Goal: Task Accomplishment & Management: Complete application form

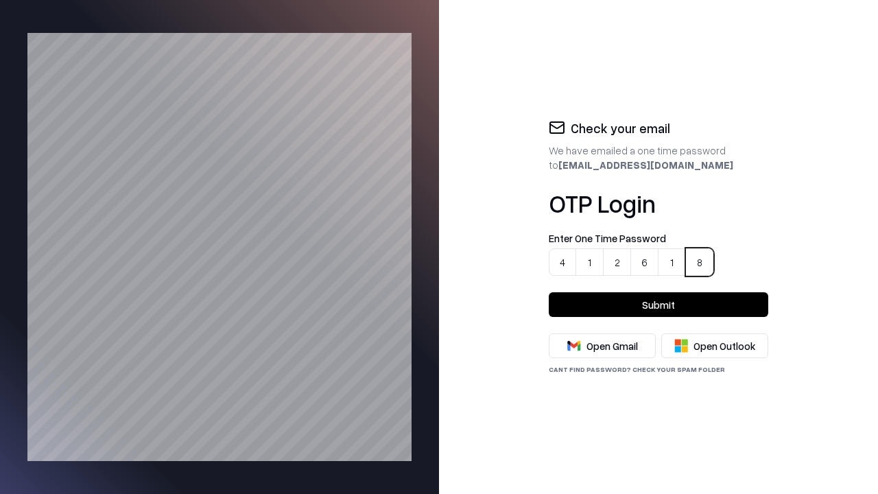
type input "******"
click at [658, 304] on button "Submit" at bounding box center [658, 304] width 219 height 25
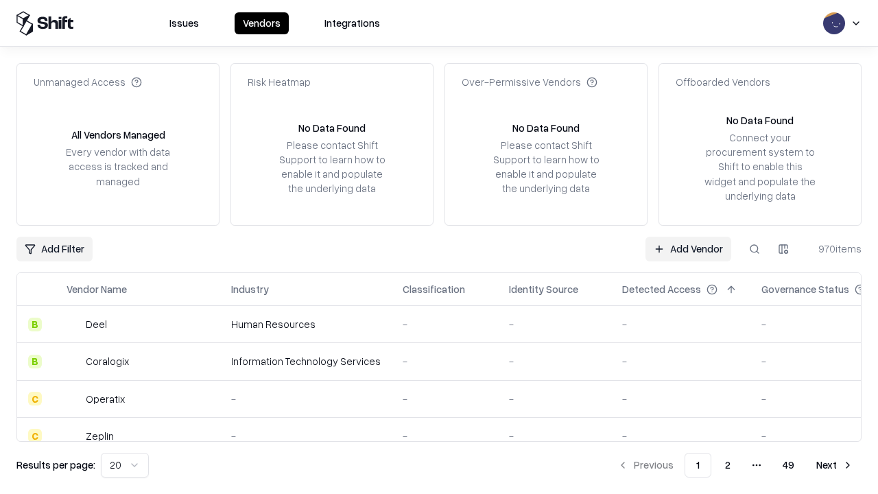
click at [688, 248] on link "Add Vendor" at bounding box center [688, 249] width 86 height 25
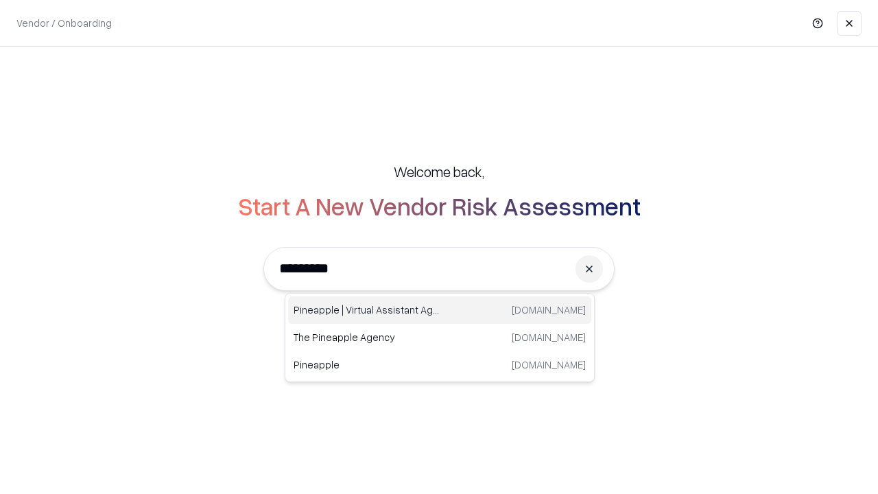
click at [439, 310] on div "Pineapple | Virtual Assistant Agency [DOMAIN_NAME]" at bounding box center [439, 309] width 303 height 27
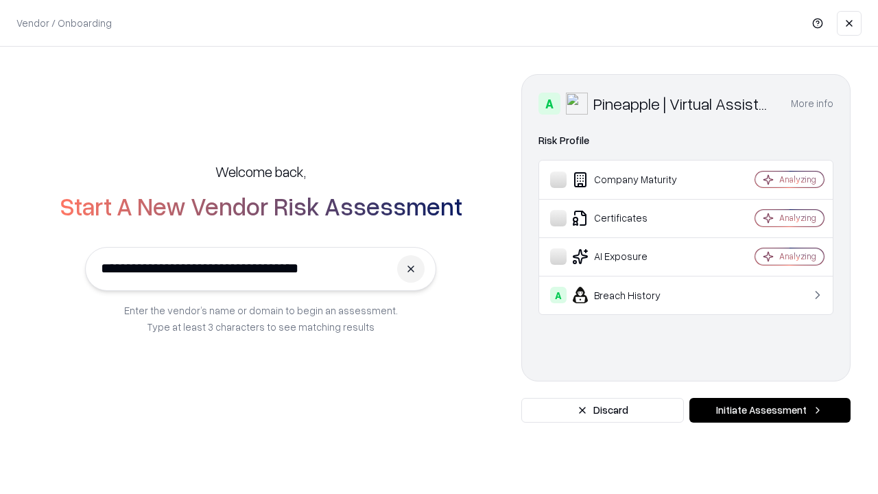
type input "**********"
click at [769, 410] on button "Initiate Assessment" at bounding box center [769, 410] width 161 height 25
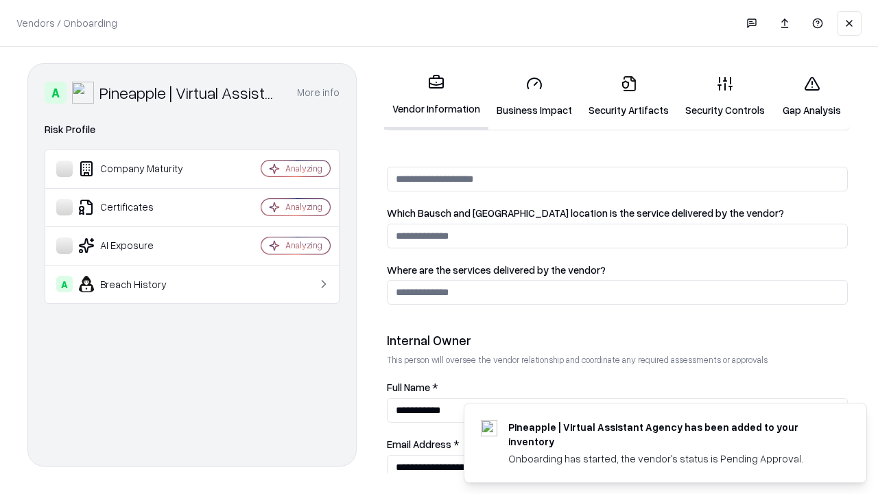
scroll to position [710, 0]
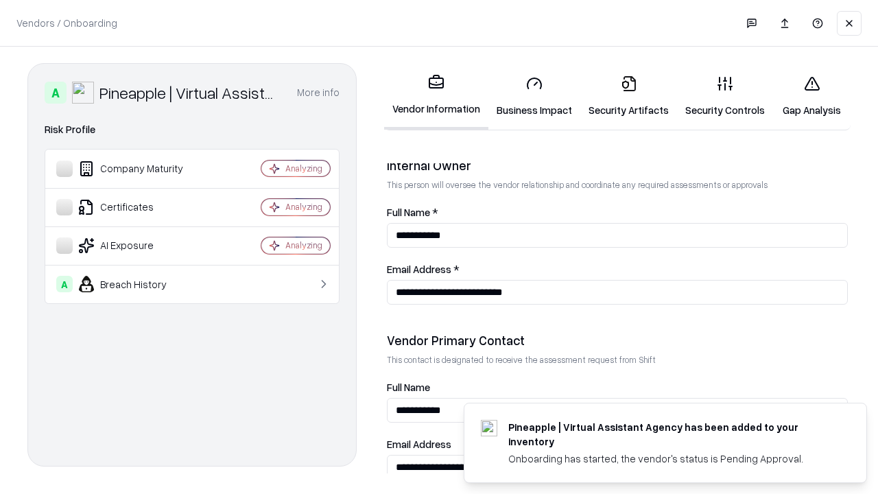
click at [529, 96] on link "Business Impact" at bounding box center [534, 96] width 92 height 64
click at [621, 96] on link "Security Artifacts" at bounding box center [628, 96] width 97 height 64
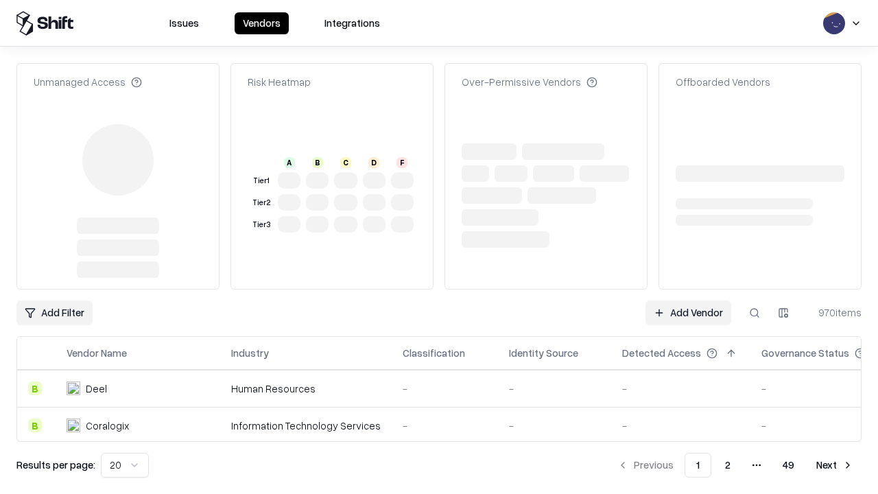
click at [688, 313] on link "Add Vendor" at bounding box center [688, 312] width 86 height 25
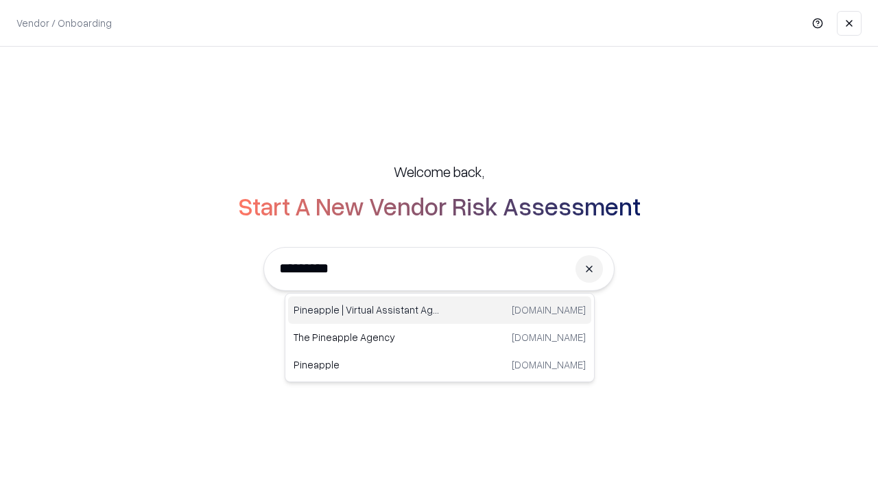
click at [439, 310] on div "Pineapple | Virtual Assistant Agency [DOMAIN_NAME]" at bounding box center [439, 309] width 303 height 27
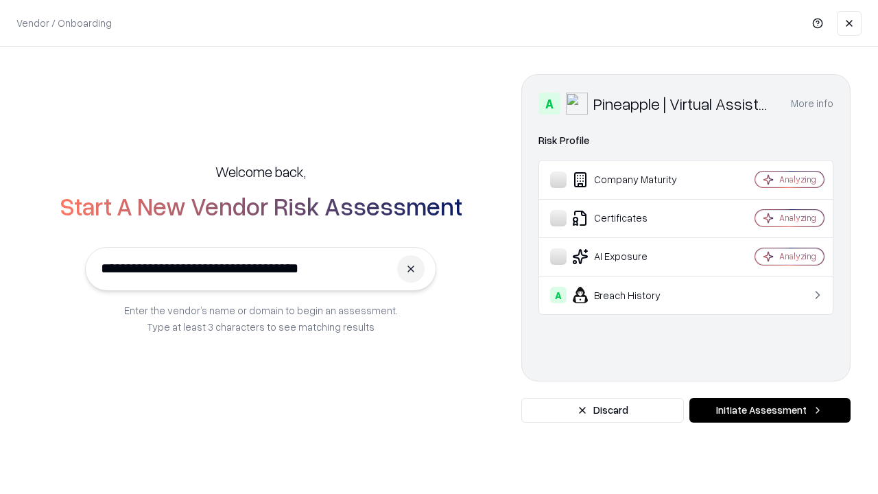
type input "**********"
click at [769, 410] on button "Initiate Assessment" at bounding box center [769, 410] width 161 height 25
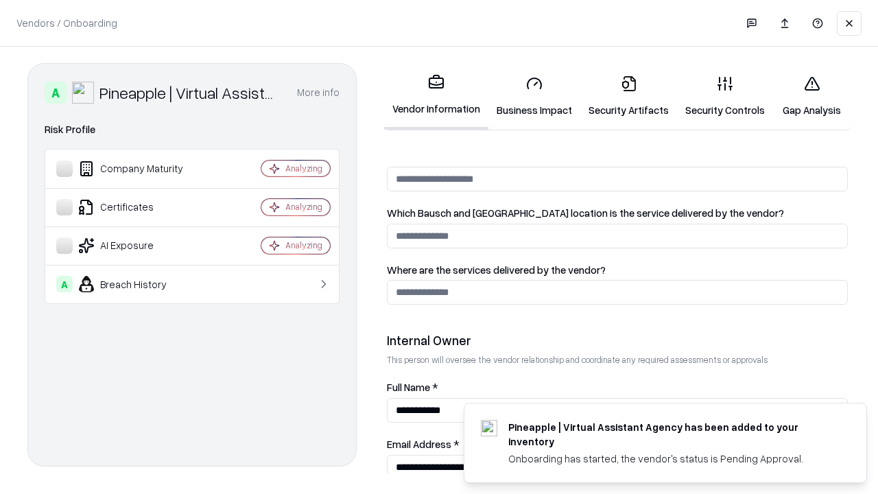
scroll to position [710, 0]
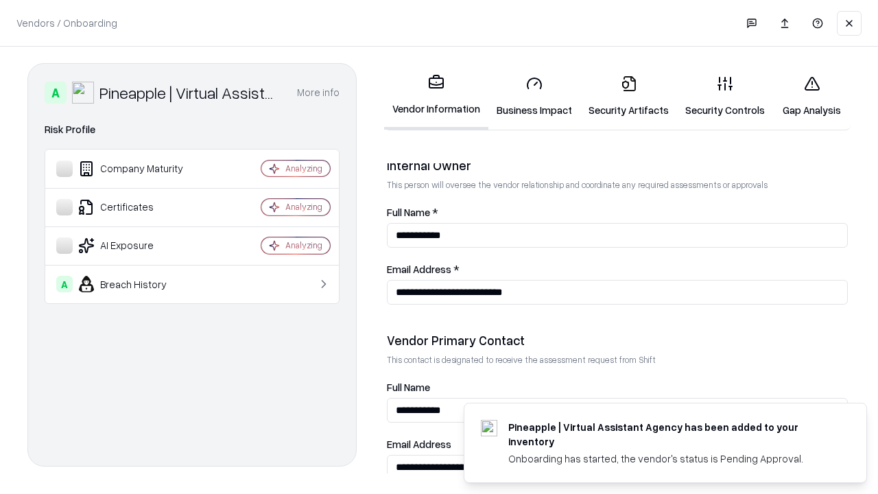
click at [805, 96] on link "Gap Analysis" at bounding box center [811, 96] width 77 height 64
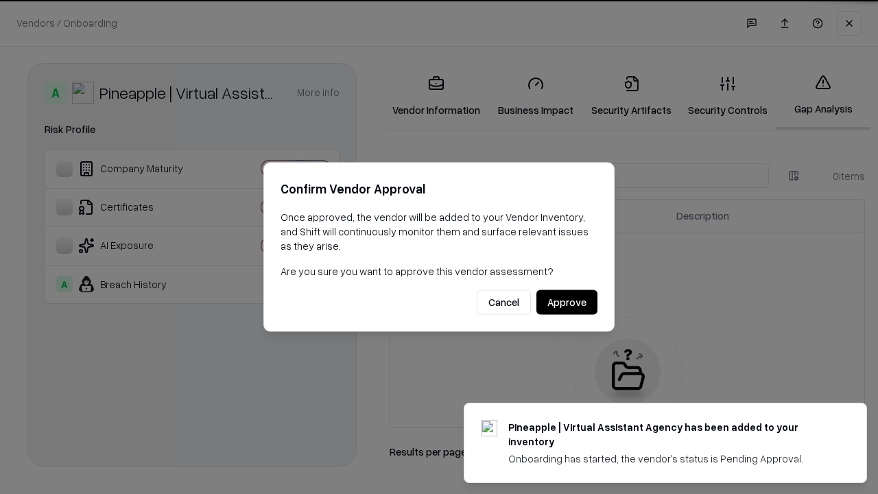
click at [567, 302] on button "Approve" at bounding box center [566, 302] width 61 height 25
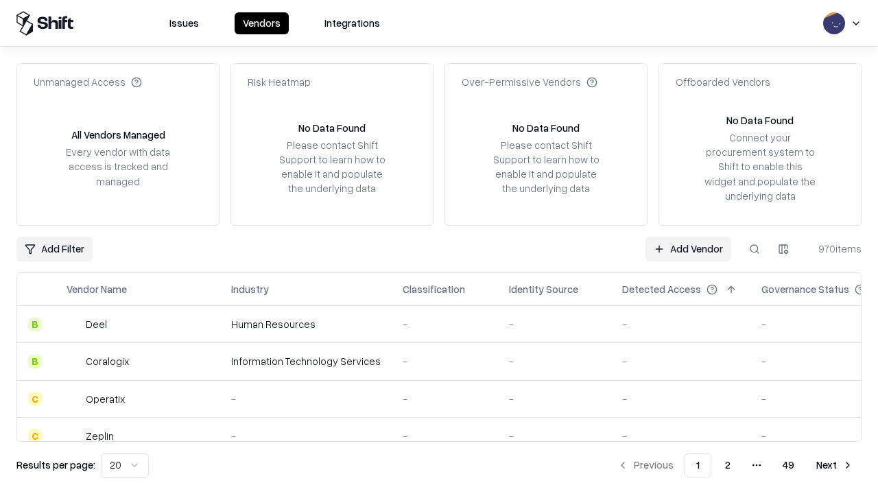
click at [688, 248] on link "Add Vendor" at bounding box center [688, 249] width 86 height 25
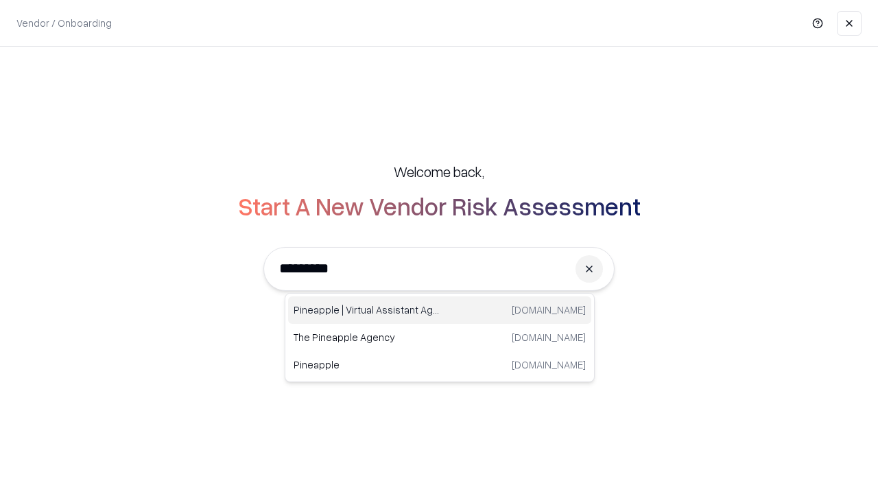
click at [439, 310] on div "Pineapple | Virtual Assistant Agency [DOMAIN_NAME]" at bounding box center [439, 309] width 303 height 27
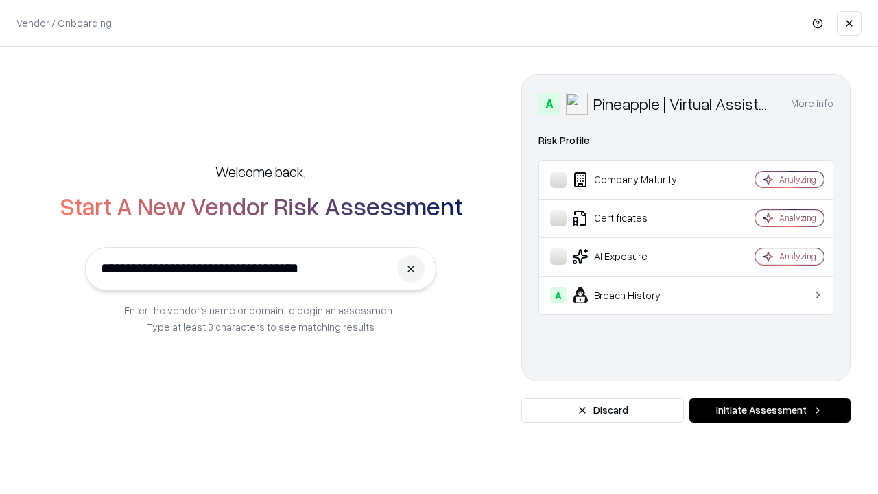
type input "**********"
click at [769, 410] on button "Initiate Assessment" at bounding box center [769, 410] width 161 height 25
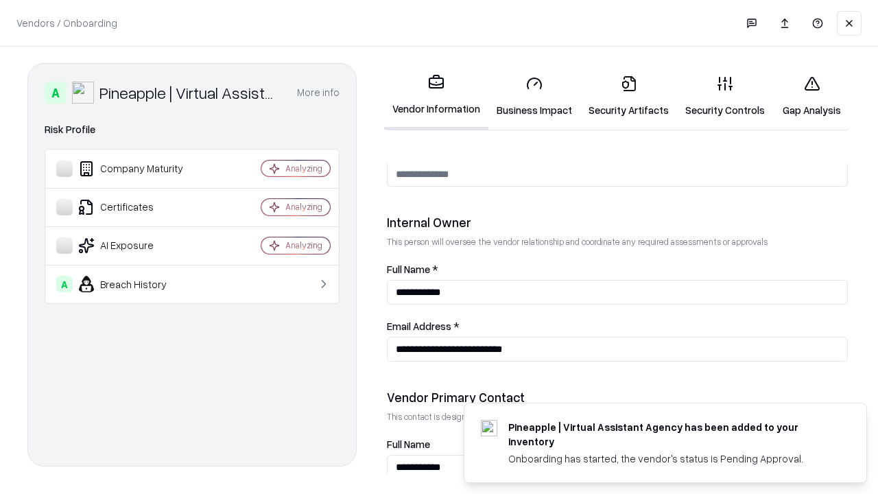
scroll to position [710, 0]
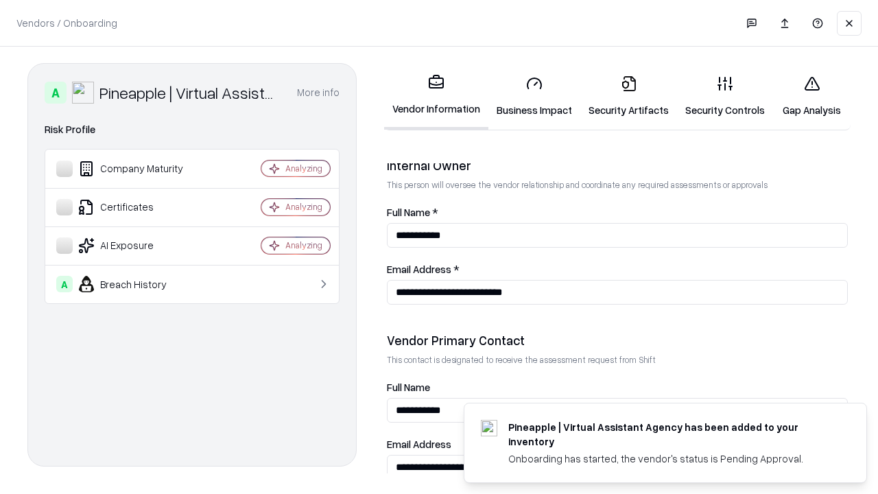
click at [529, 96] on link "Business Impact" at bounding box center [534, 96] width 92 height 64
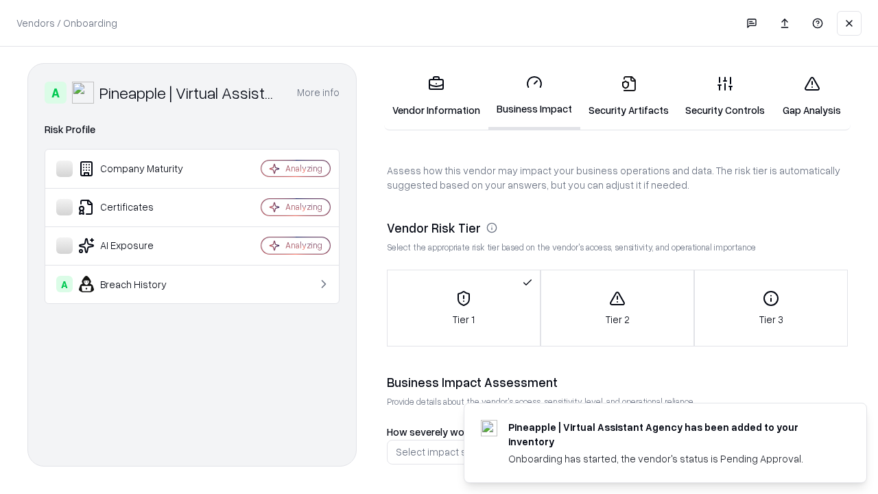
click at [621, 96] on link "Security Artifacts" at bounding box center [628, 96] width 97 height 64
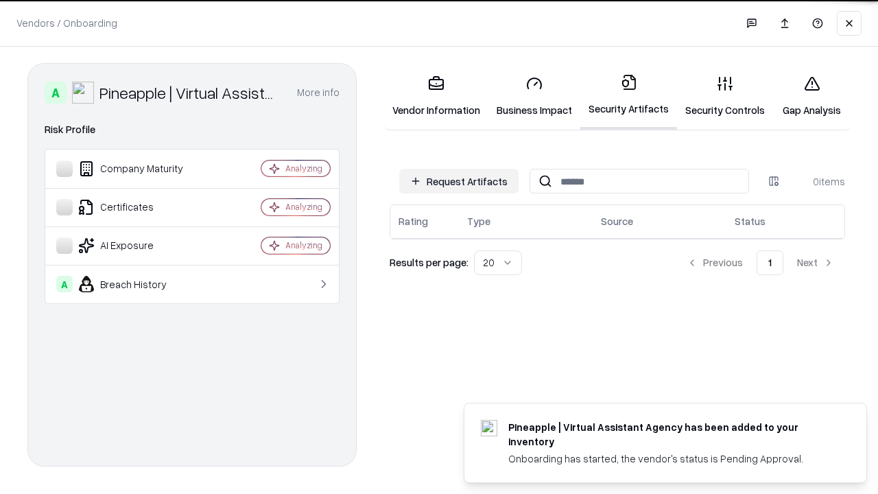
click at [461, 181] on button "Request Artifacts" at bounding box center [458, 181] width 119 height 25
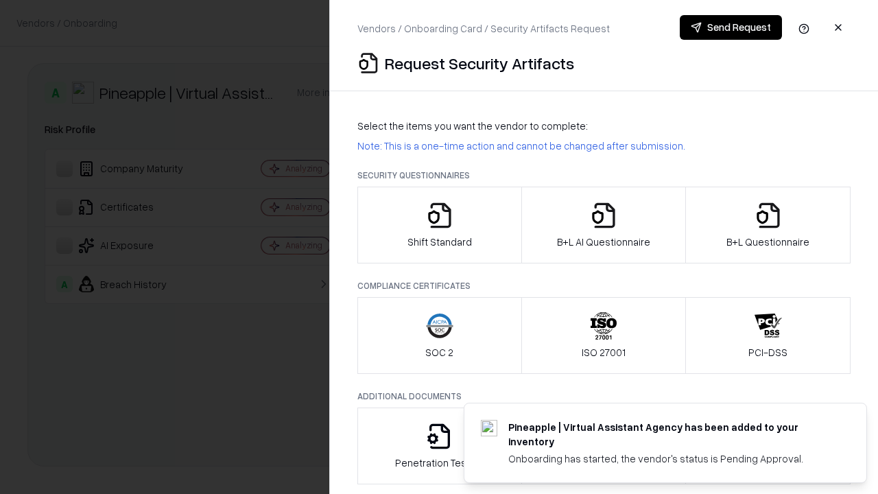
click at [439, 225] on icon "button" at bounding box center [439, 215] width 27 height 27
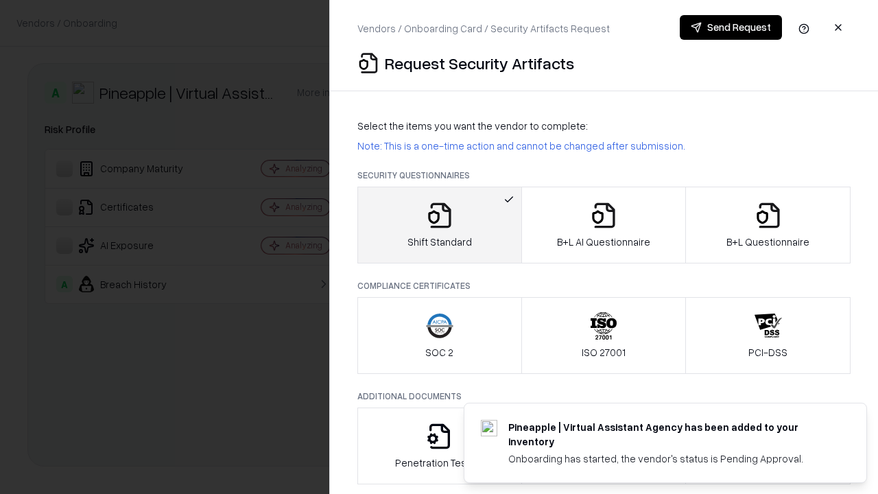
click at [731, 27] on button "Send Request" at bounding box center [730, 27] width 102 height 25
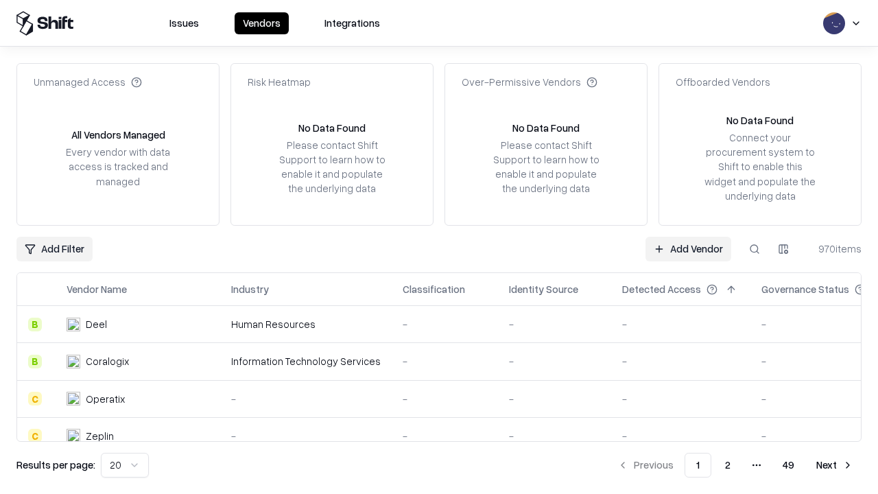
click at [754, 248] on button at bounding box center [754, 249] width 25 height 25
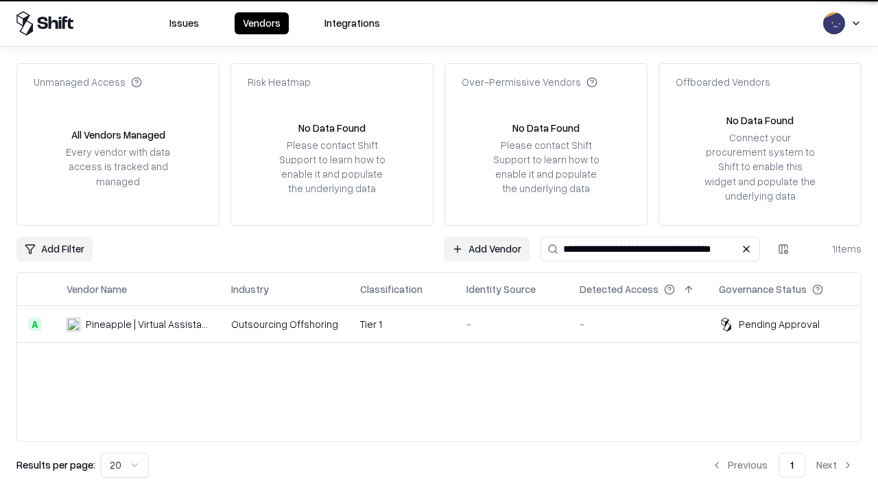
type input "**********"
click at [455, 324] on td "-" at bounding box center [511, 324] width 113 height 37
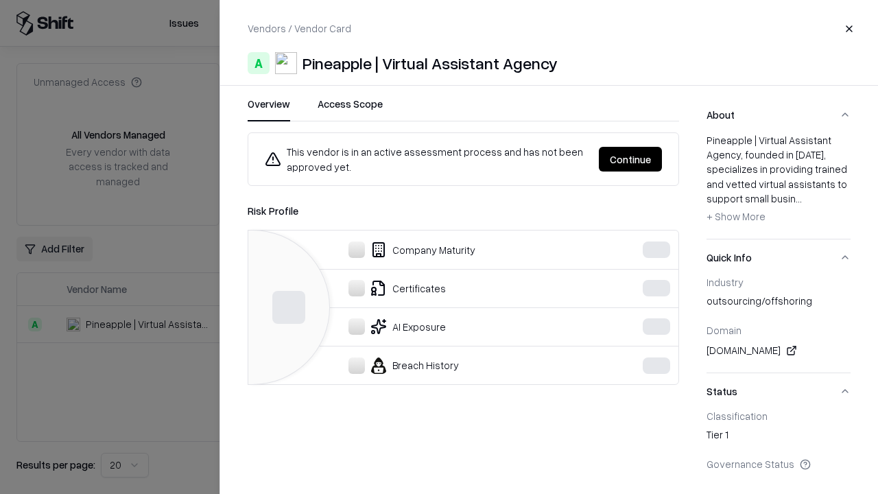
click at [631, 159] on button "Continue" at bounding box center [630, 159] width 63 height 25
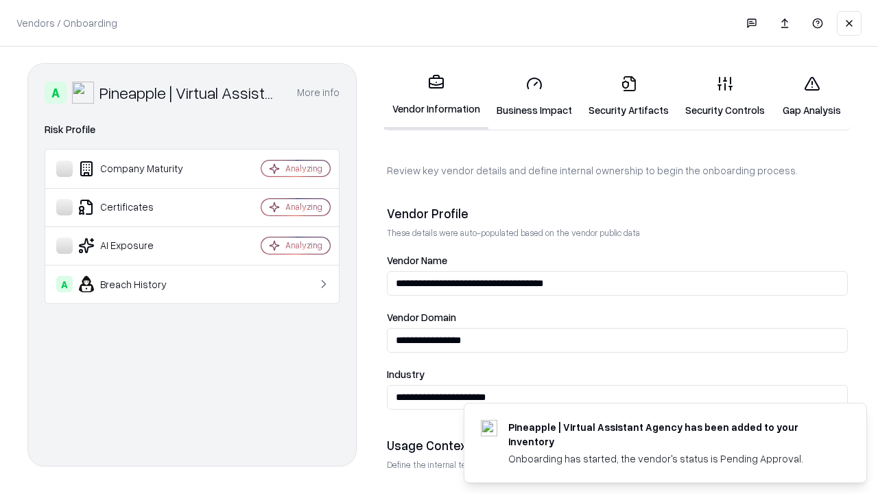
click at [621, 96] on link "Security Artifacts" at bounding box center [628, 96] width 97 height 64
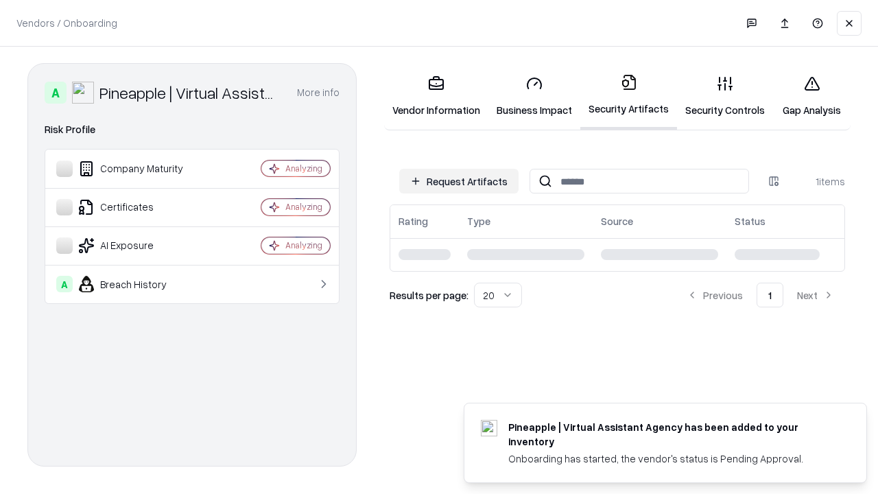
click at [714, 96] on link "Security Controls" at bounding box center [725, 96] width 96 height 64
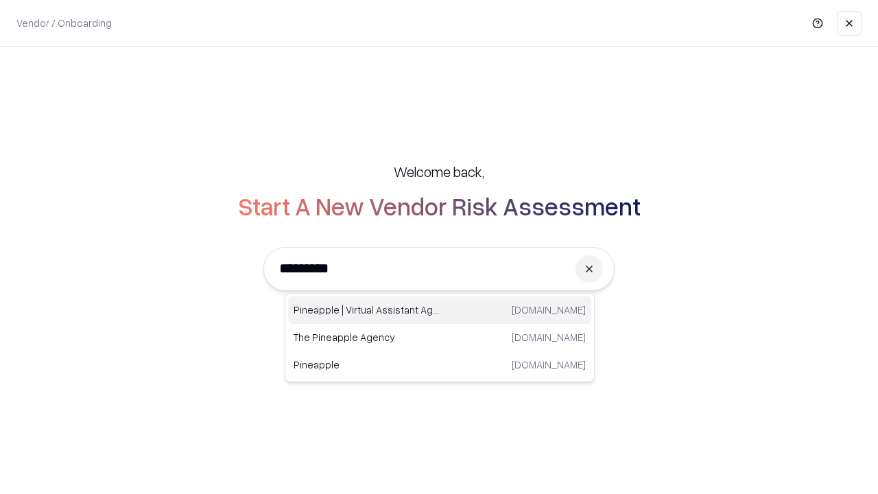
click at [439, 310] on div "Pineapple | Virtual Assistant Agency [DOMAIN_NAME]" at bounding box center [439, 309] width 303 height 27
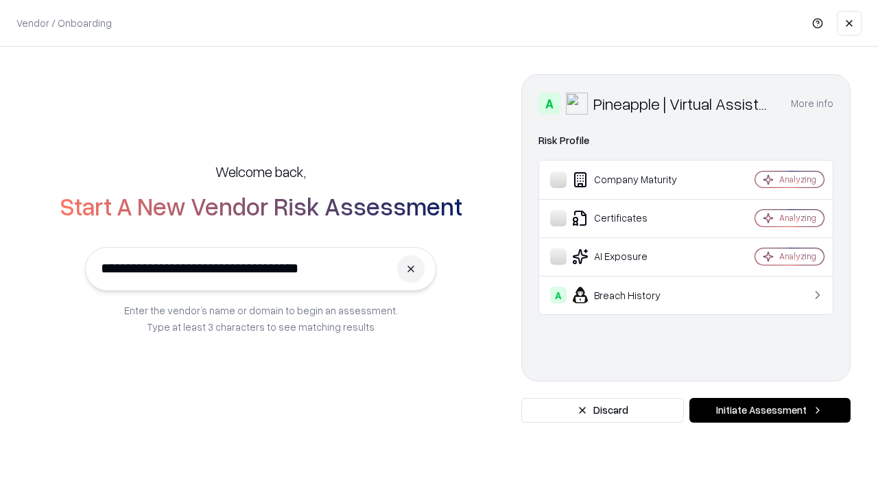
type input "**********"
click at [769, 410] on button "Initiate Assessment" at bounding box center [769, 410] width 161 height 25
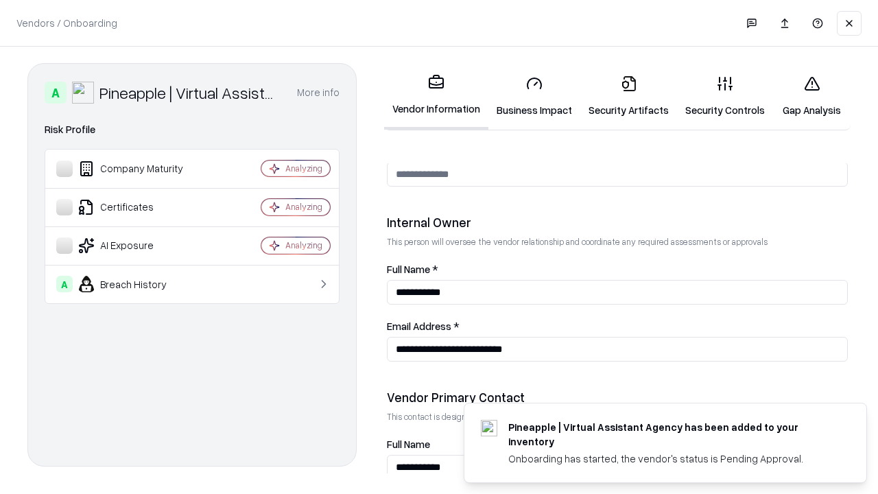
scroll to position [710, 0]
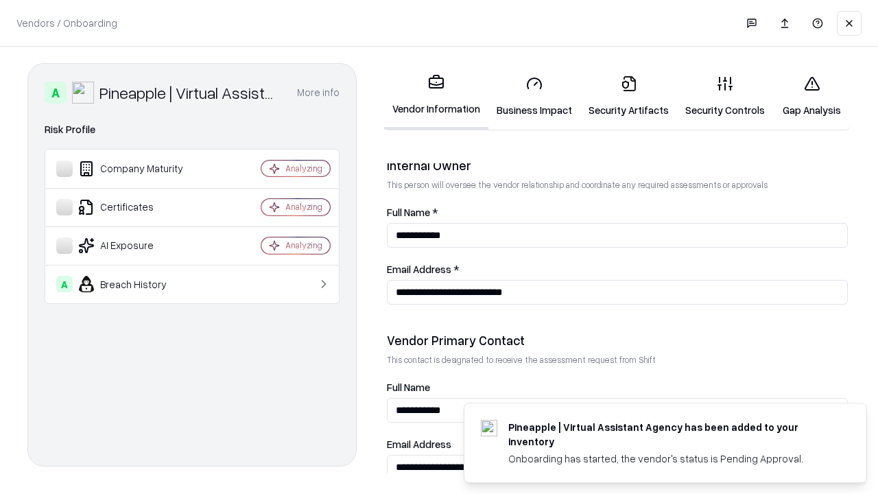
click at [805, 96] on link "Gap Analysis" at bounding box center [811, 96] width 77 height 64
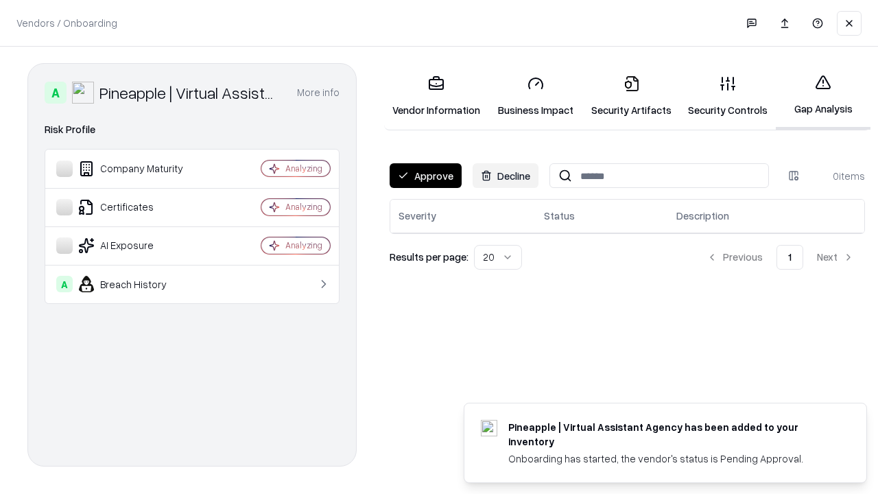
click at [424, 176] on button "Approve" at bounding box center [425, 175] width 72 height 25
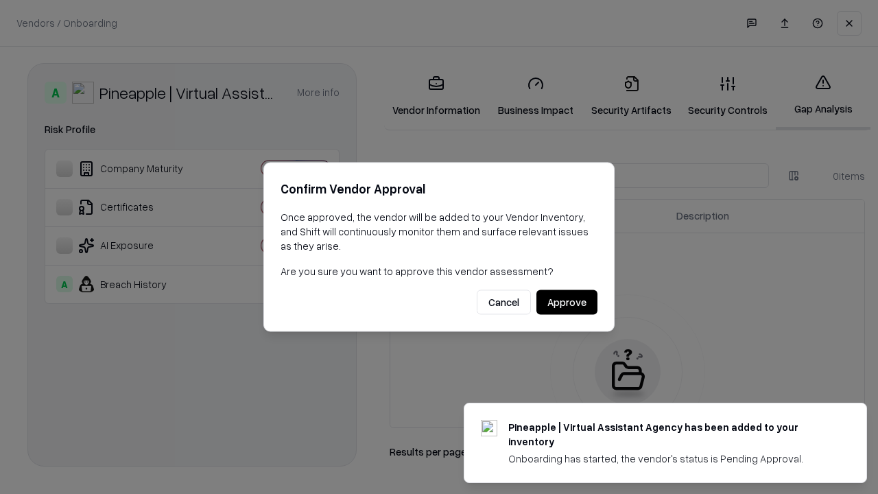
click at [567, 302] on button "Approve" at bounding box center [566, 302] width 61 height 25
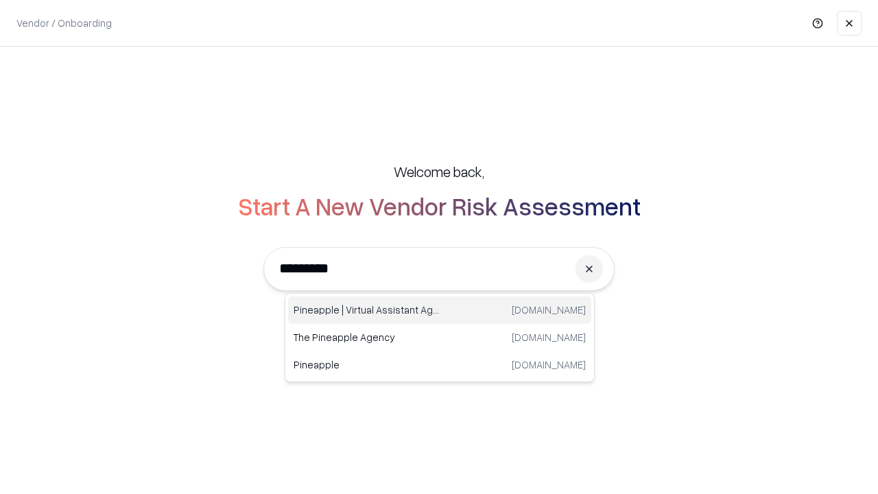
click at [439, 310] on div "Pineapple | Virtual Assistant Agency [DOMAIN_NAME]" at bounding box center [439, 309] width 303 height 27
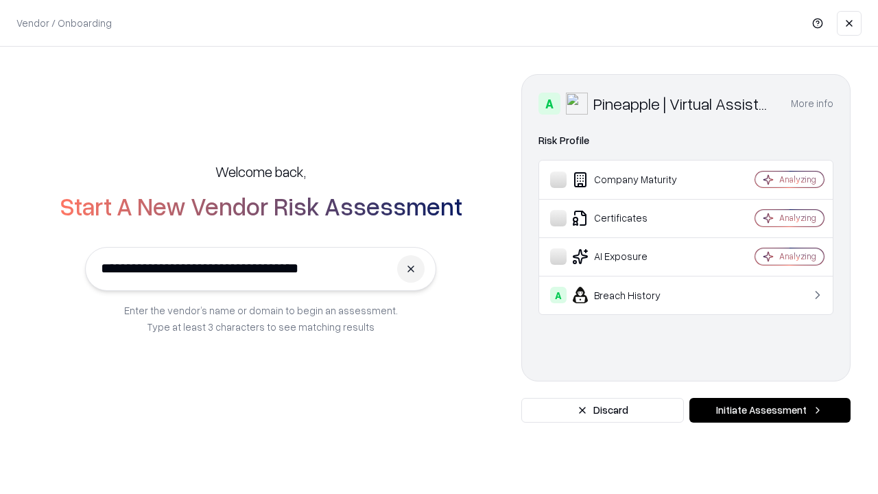
type input "**********"
click at [769, 410] on button "Initiate Assessment" at bounding box center [769, 410] width 161 height 25
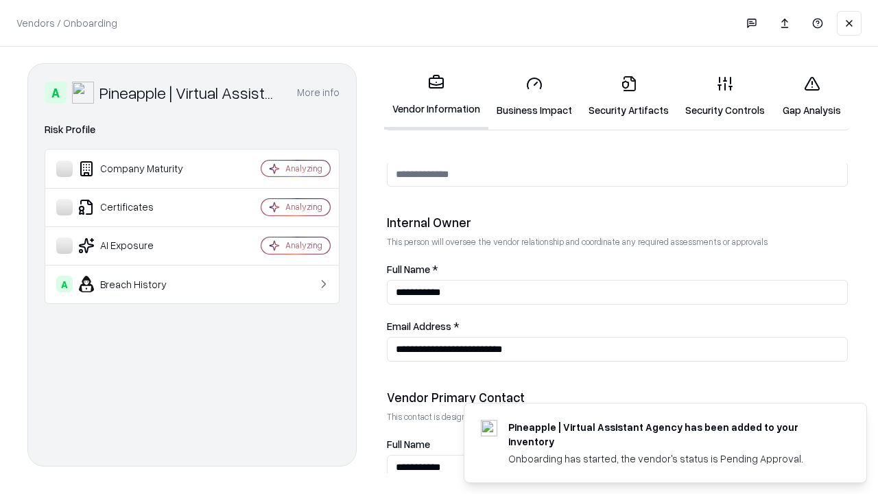
scroll to position [710, 0]
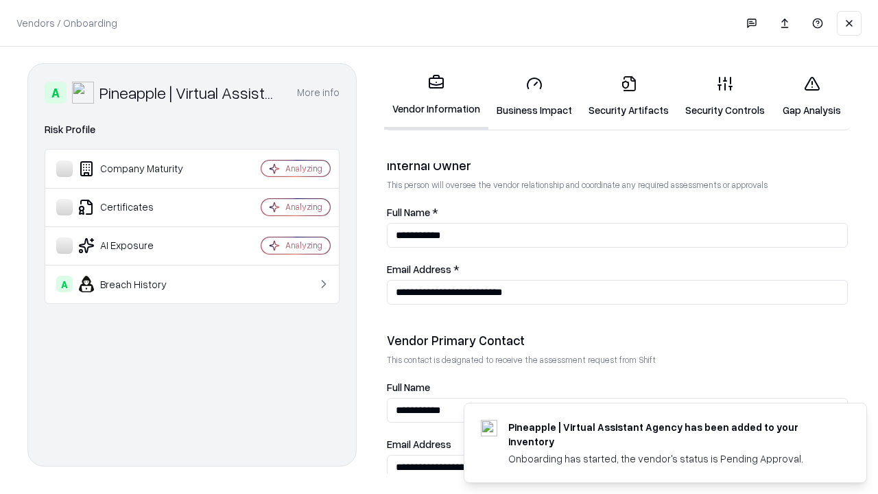
click at [529, 96] on link "Business Impact" at bounding box center [534, 96] width 92 height 64
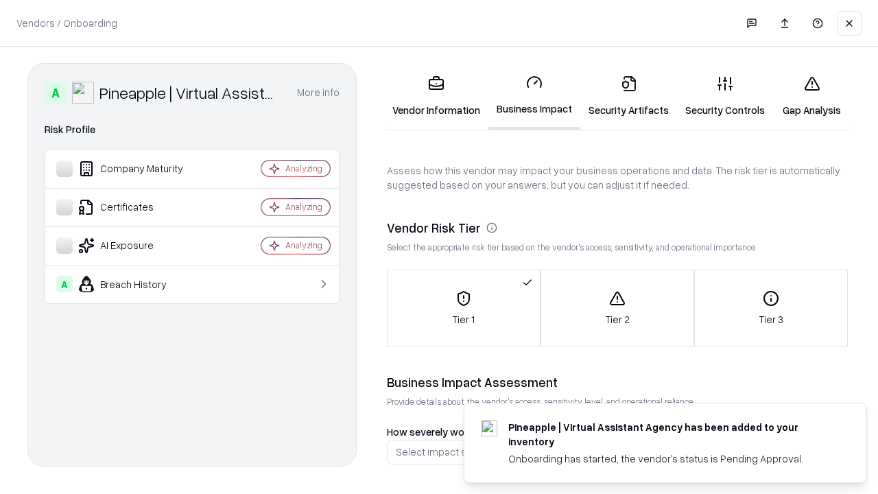
click at [621, 96] on link "Security Artifacts" at bounding box center [628, 96] width 97 height 64
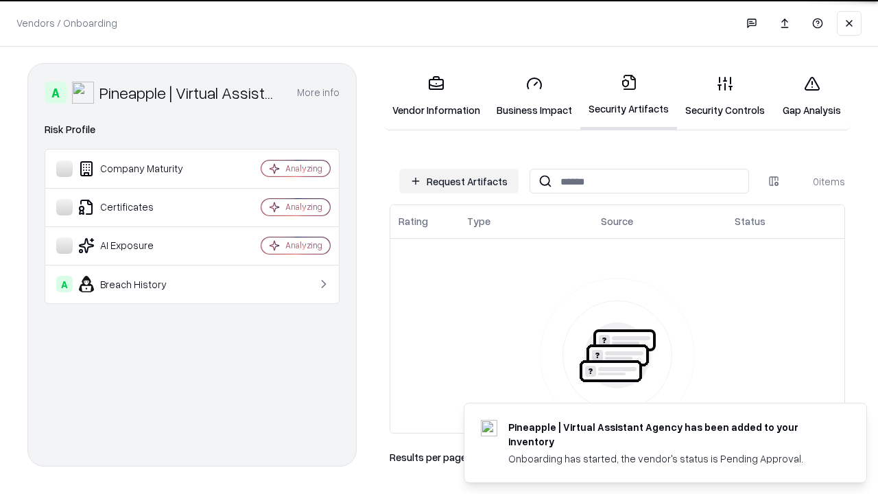
click at [461, 181] on button "Request Artifacts" at bounding box center [458, 181] width 119 height 25
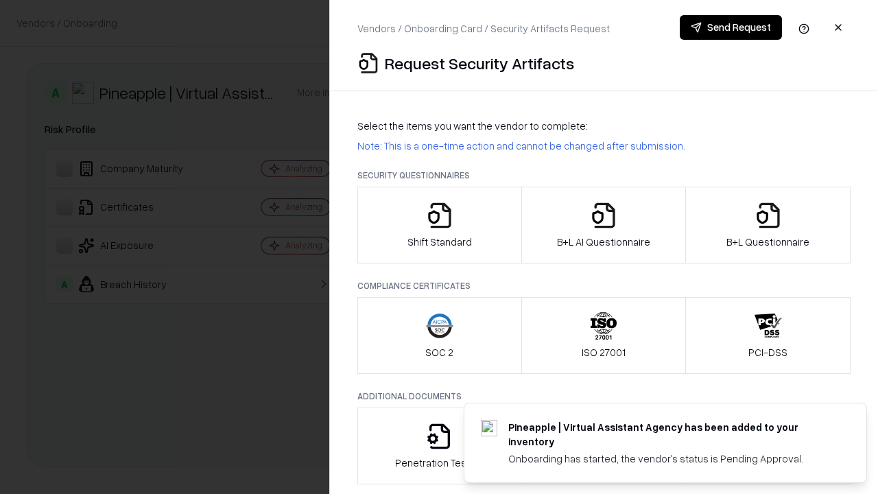
click at [439, 225] on icon "button" at bounding box center [439, 215] width 27 height 27
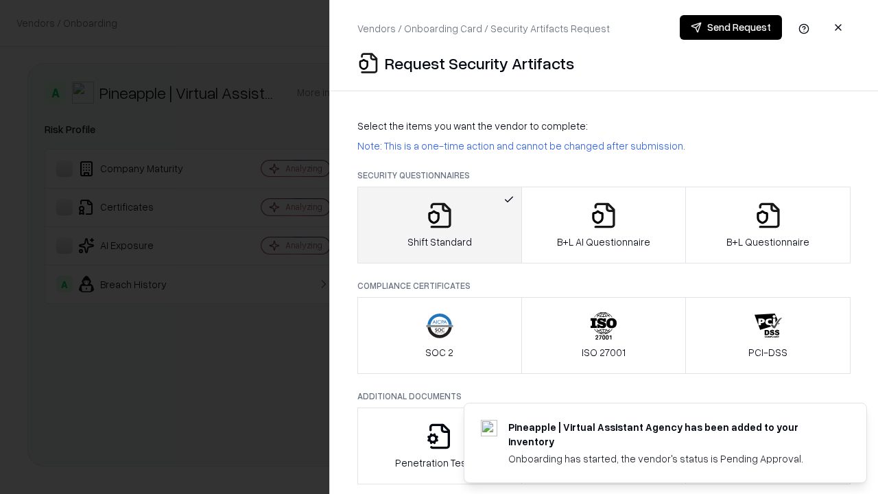
click at [731, 27] on button "Send Request" at bounding box center [730, 27] width 102 height 25
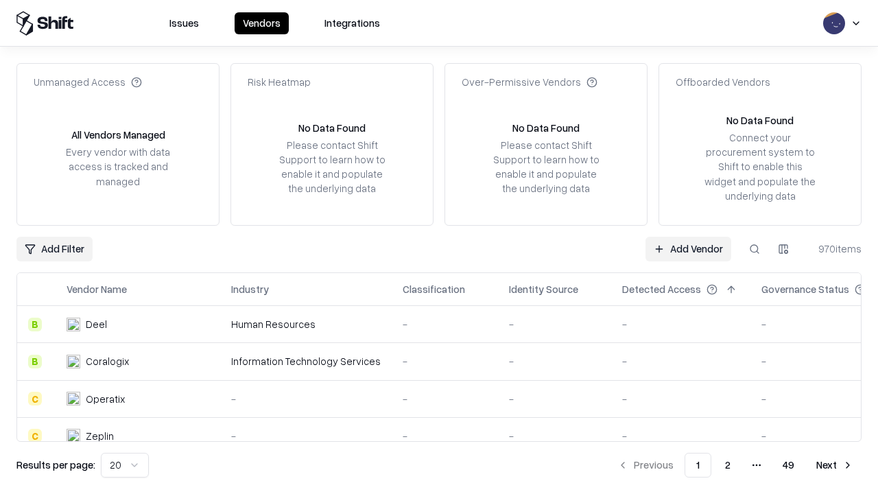
click at [754, 248] on button at bounding box center [754, 249] width 25 height 25
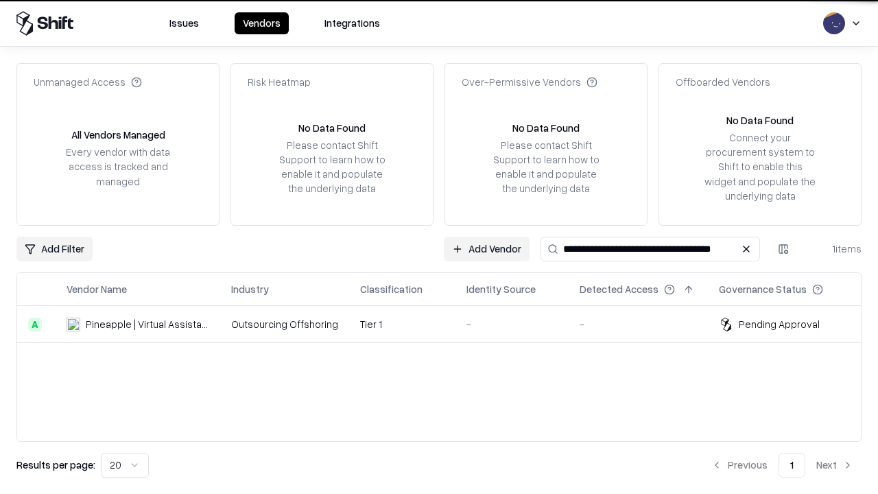
type input "**********"
click at [455, 324] on td "-" at bounding box center [511, 324] width 113 height 37
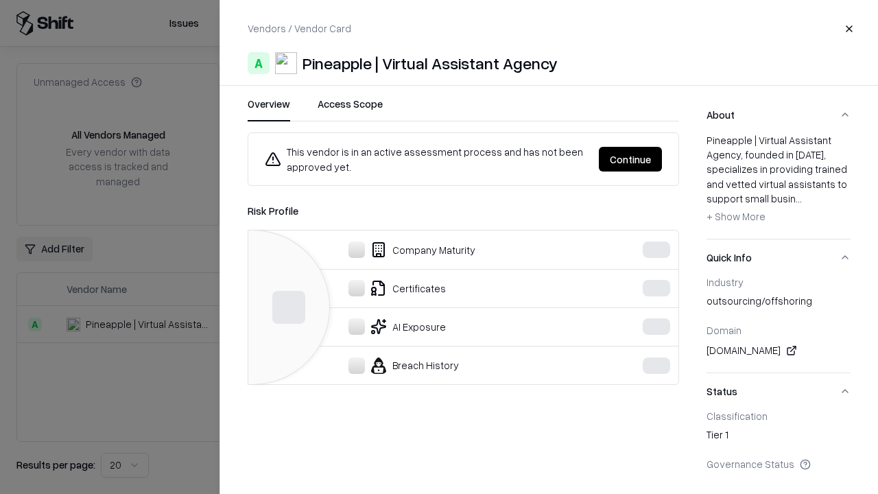
click at [631, 159] on button "Continue" at bounding box center [630, 159] width 63 height 25
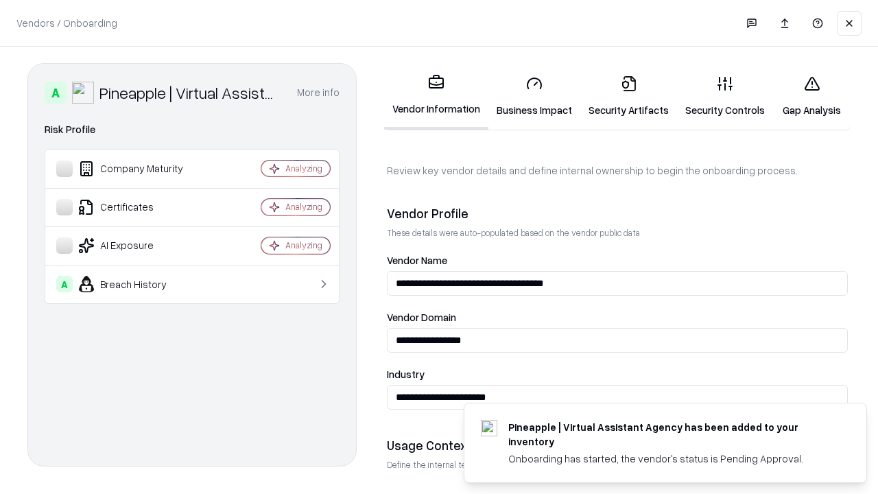
click at [621, 96] on link "Security Artifacts" at bounding box center [628, 96] width 97 height 64
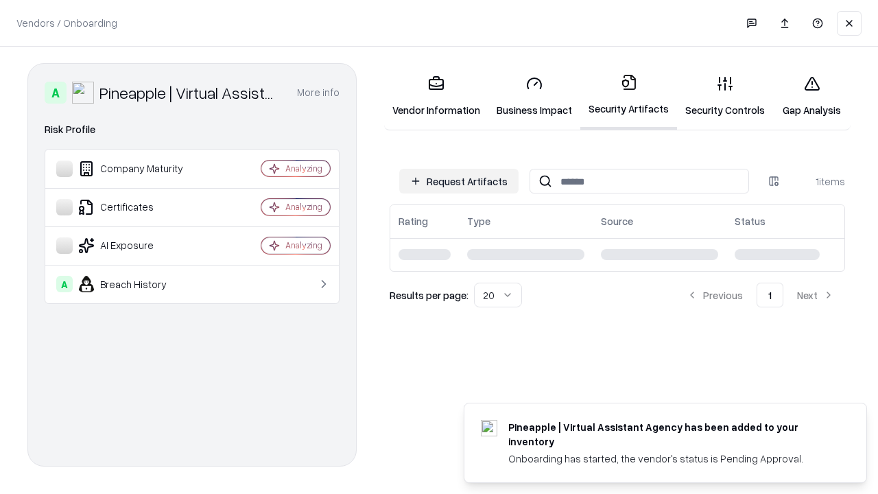
click at [714, 96] on link "Security Controls" at bounding box center [725, 96] width 96 height 64
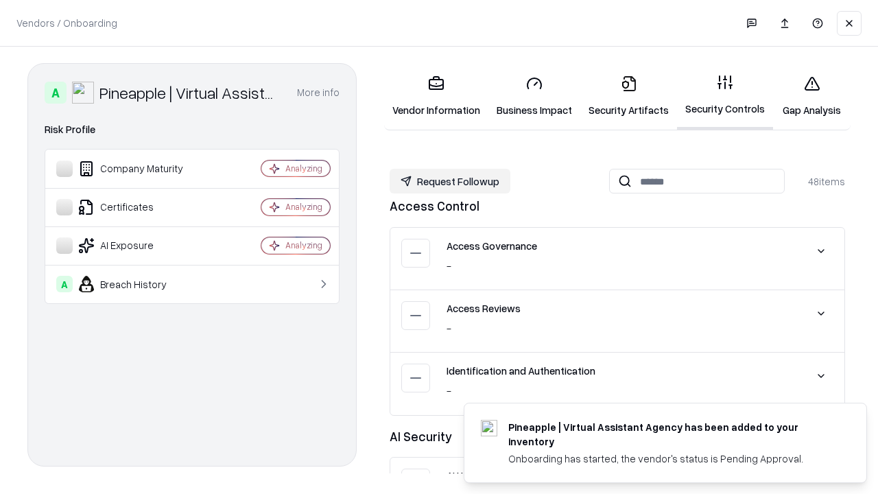
click at [448, 181] on button "Request Followup" at bounding box center [449, 181] width 121 height 25
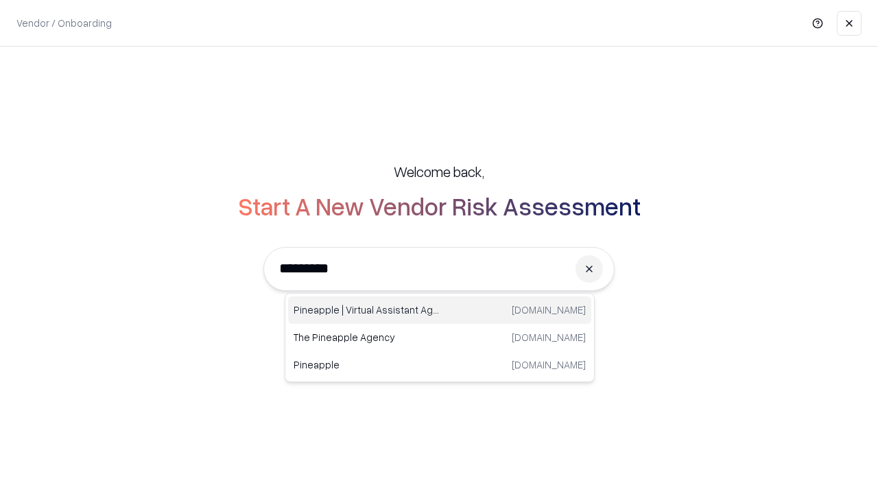
click at [439, 310] on div "Pineapple | Virtual Assistant Agency [DOMAIN_NAME]" at bounding box center [439, 309] width 303 height 27
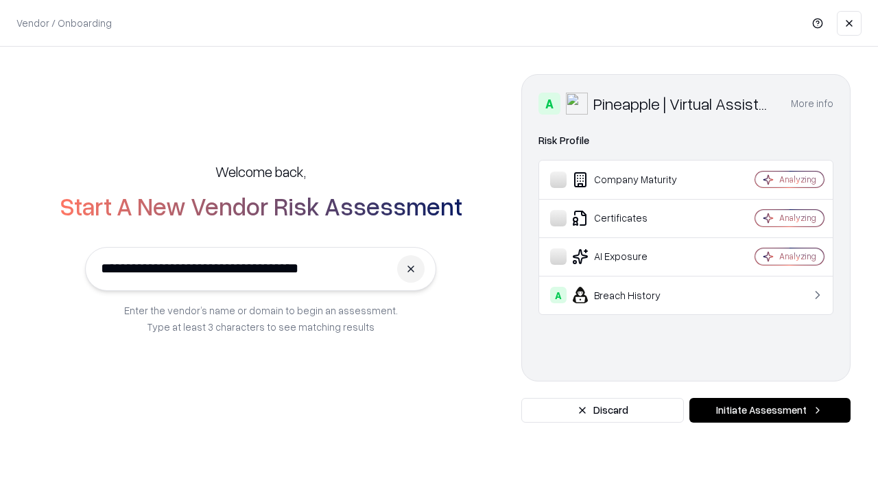
type input "**********"
click at [769, 410] on button "Initiate Assessment" at bounding box center [769, 410] width 161 height 25
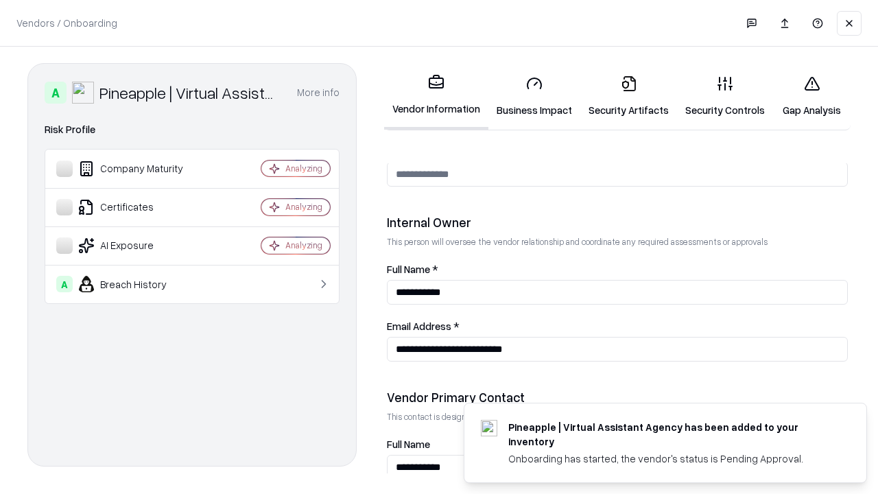
scroll to position [710, 0]
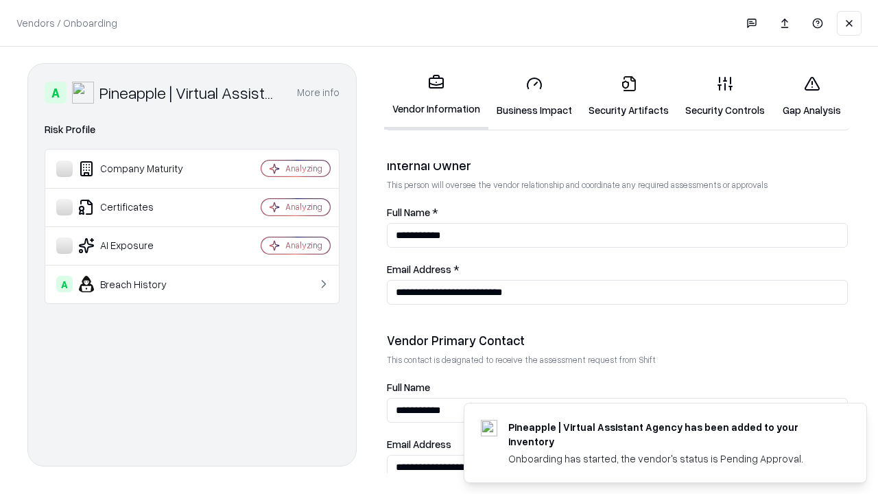
click at [805, 96] on link "Gap Analysis" at bounding box center [811, 96] width 77 height 64
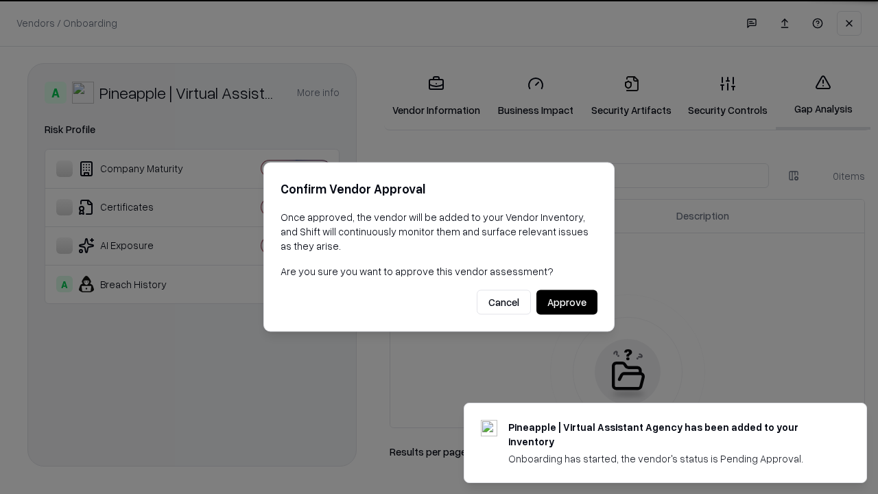
click at [567, 302] on button "Approve" at bounding box center [566, 302] width 61 height 25
